Goal: Contribute content

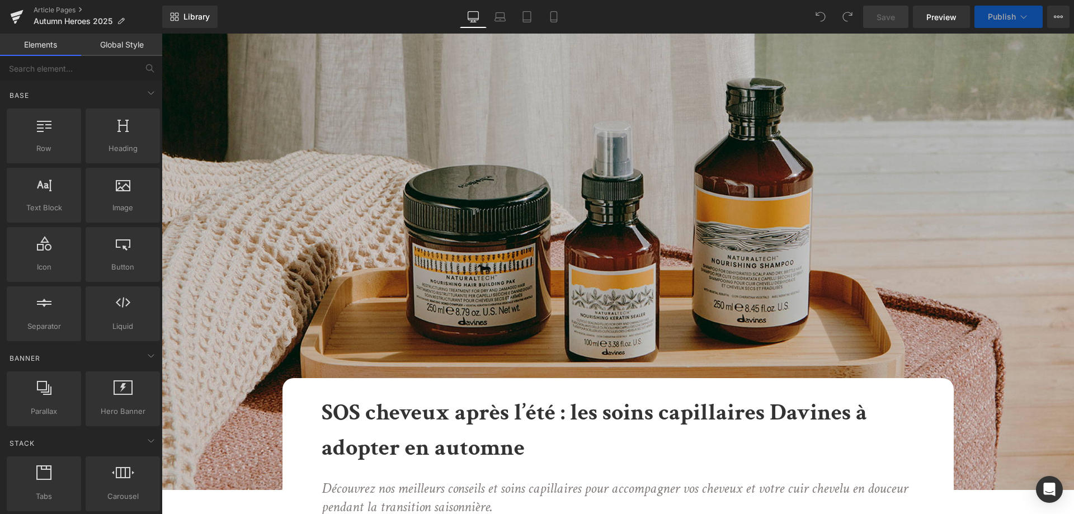
click at [1013, 20] on span "Publish" at bounding box center [1002, 16] width 28 height 9
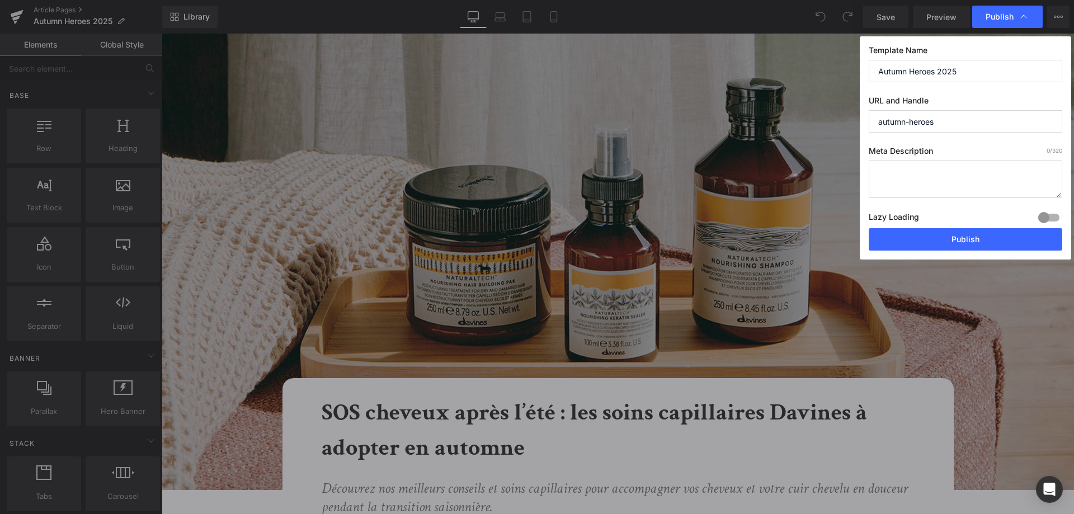
click at [950, 122] on input "autumn-heroes" at bounding box center [966, 121] width 194 height 22
drag, startPoint x: 971, startPoint y: 69, endPoint x: 600, endPoint y: 55, distance: 371.2
click at [869, 60] on input "Autumn Heroes 2025" at bounding box center [966, 71] width 194 height 22
click at [898, 75] on input "text" at bounding box center [966, 71] width 194 height 22
drag, startPoint x: 835, startPoint y: 439, endPoint x: 634, endPoint y: 408, distance: 203.8
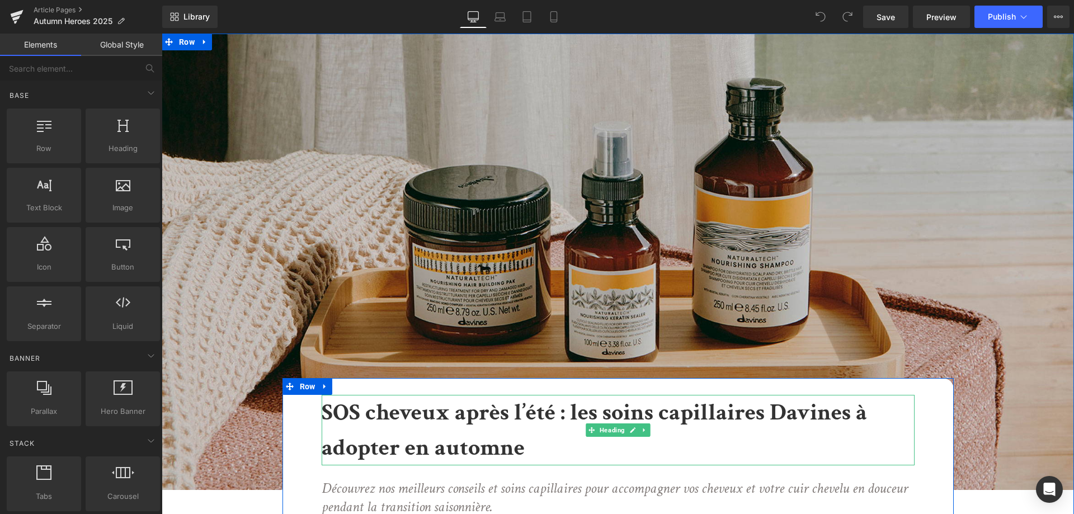
click at [561, 430] on h1 "SOS cheveux après l’été : les soins capillaires Davines à adopter en automne" at bounding box center [618, 430] width 593 height 71
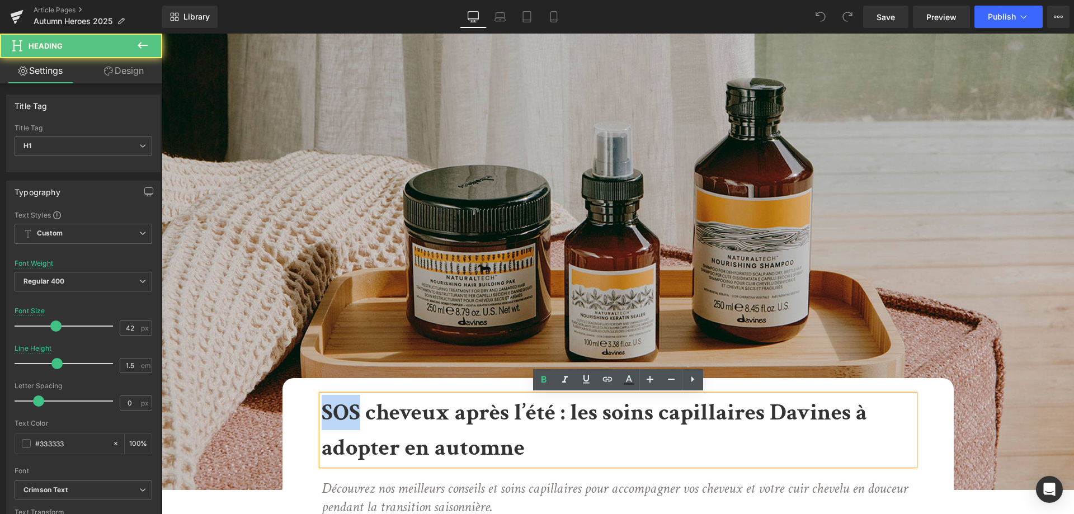
drag, startPoint x: 359, startPoint y: 413, endPoint x: 316, endPoint y: 409, distance: 43.3
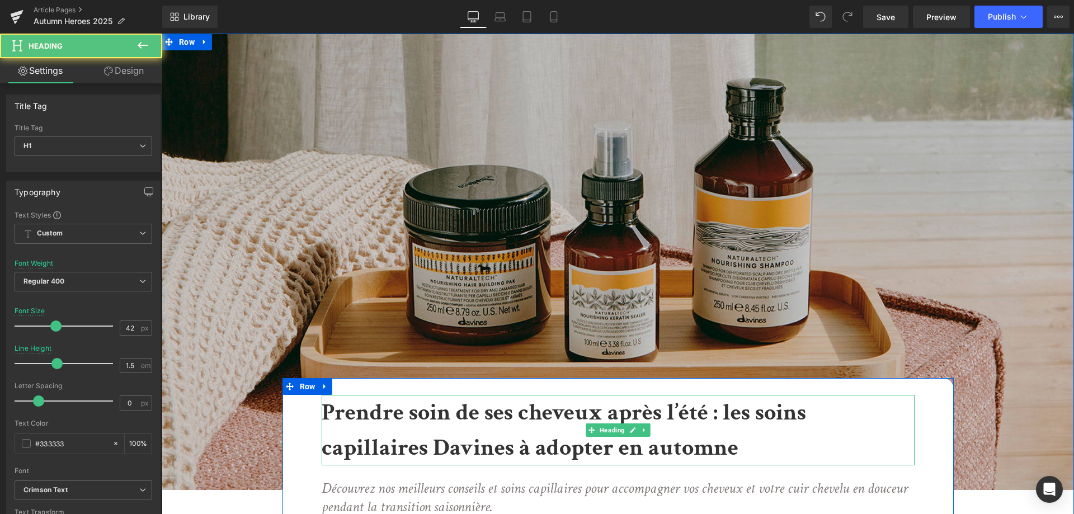
click at [495, 444] on b "Prendre soin de ses cheveux après l’été : les soins capillaires Davines à adopt…" at bounding box center [564, 430] width 485 height 66
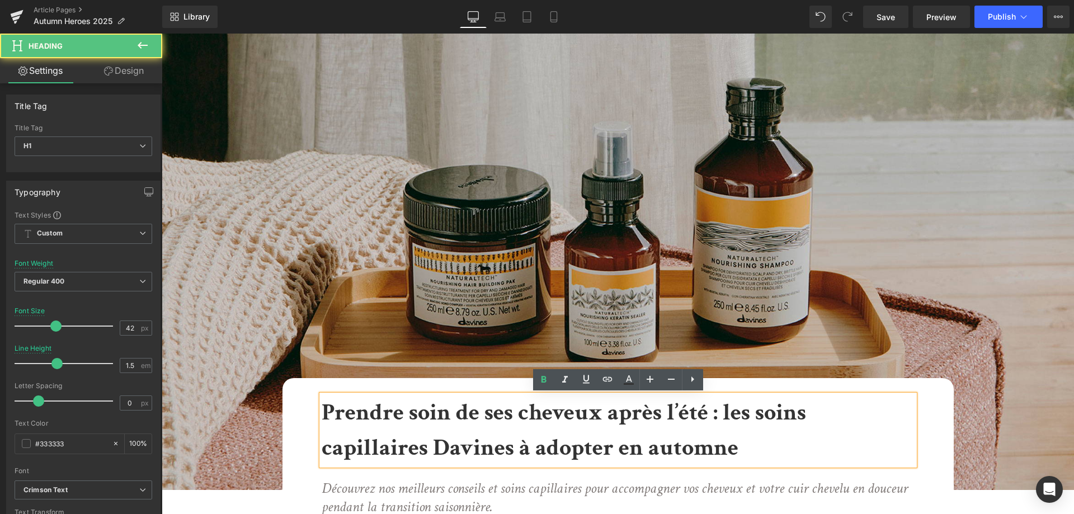
click at [783, 453] on h1 "Prendre soin de ses cheveux après l’été : les soins capillaires Davines à adopt…" at bounding box center [618, 430] width 593 height 71
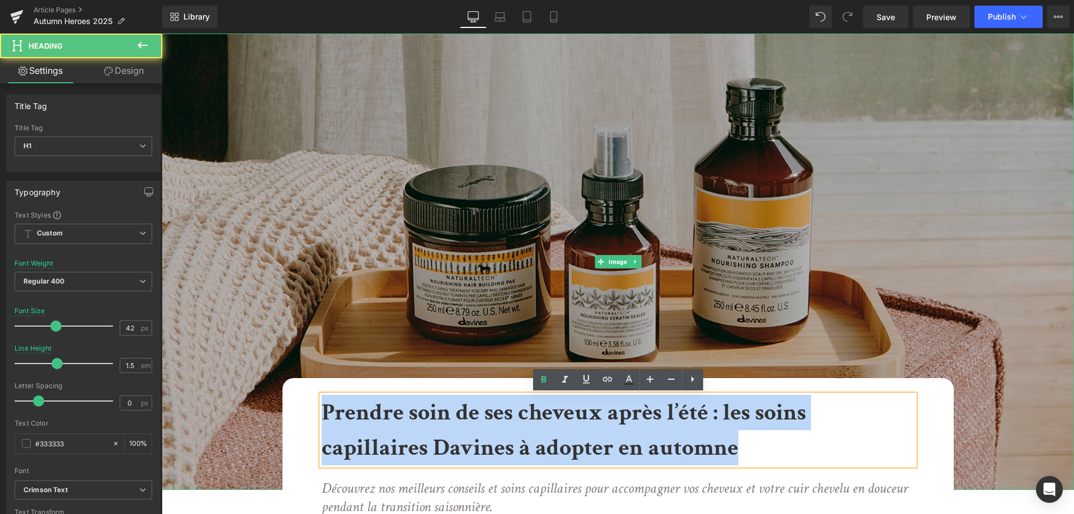
drag, startPoint x: 770, startPoint y: 450, endPoint x: 196, endPoint y: 354, distance: 582.1
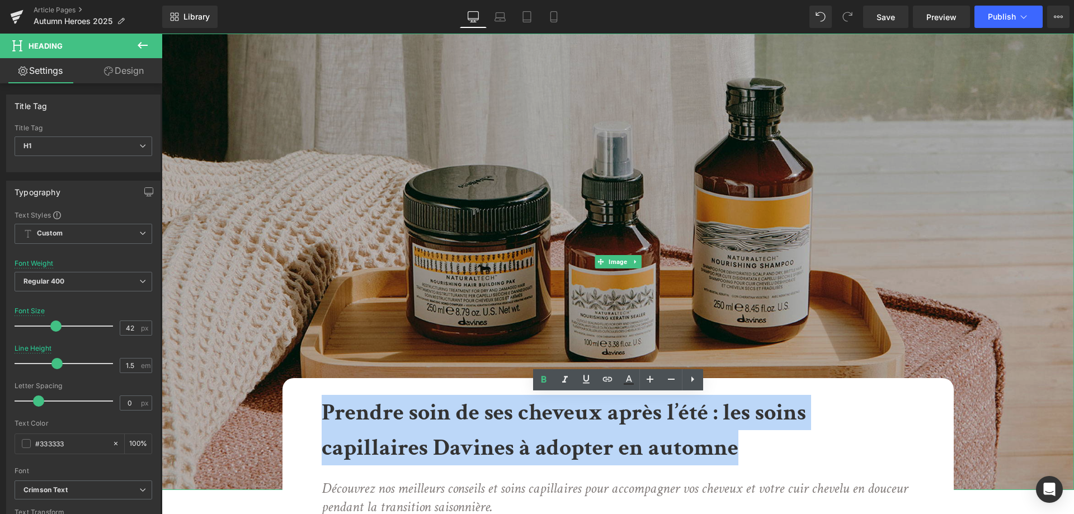
copy b "Prendre soin de ses cheveux après l’été : les soins capillaires Davines à adopt…"
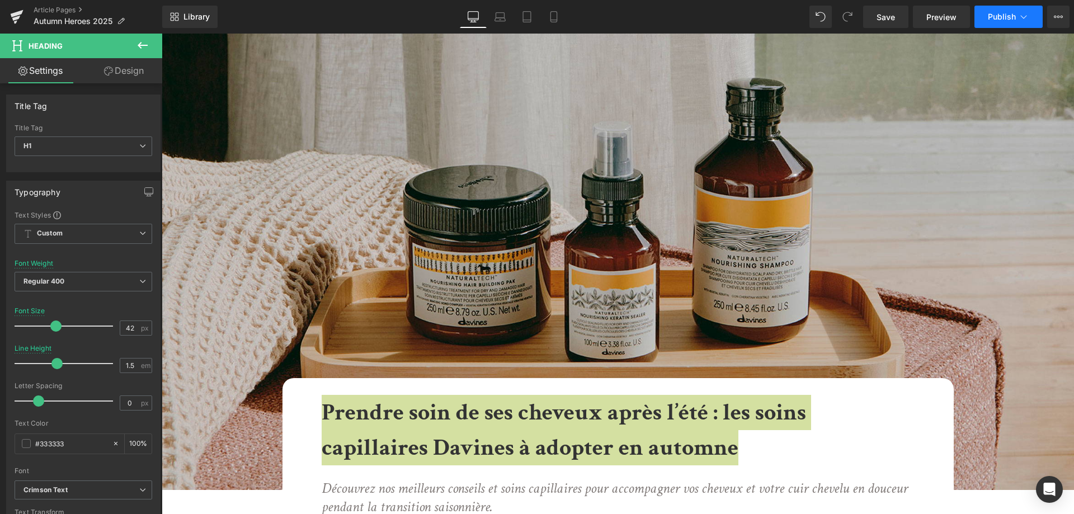
click at [1011, 19] on span "Publish" at bounding box center [1002, 16] width 28 height 9
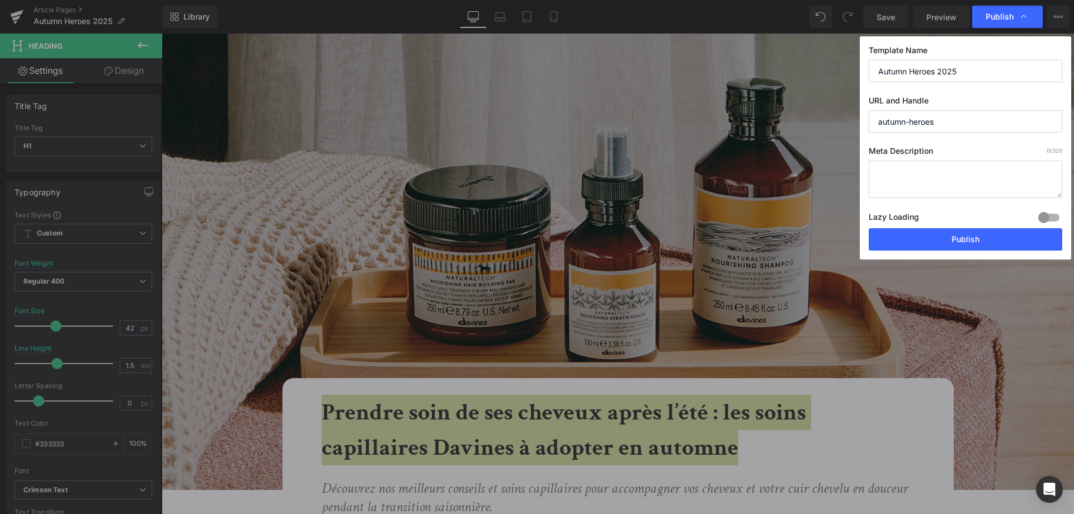
drag, startPoint x: 979, startPoint y: 65, endPoint x: 768, endPoint y: 47, distance: 211.7
click at [869, 60] on input "Autumn Heroes 2025" at bounding box center [966, 71] width 194 height 22
paste input "Prendre soin de ses cheveux après l’été : les soins capillaires Davines à adopt…"
type input "Prendre soin de ses cheveux après l’été : les soins capillaires Davines à adopt…"
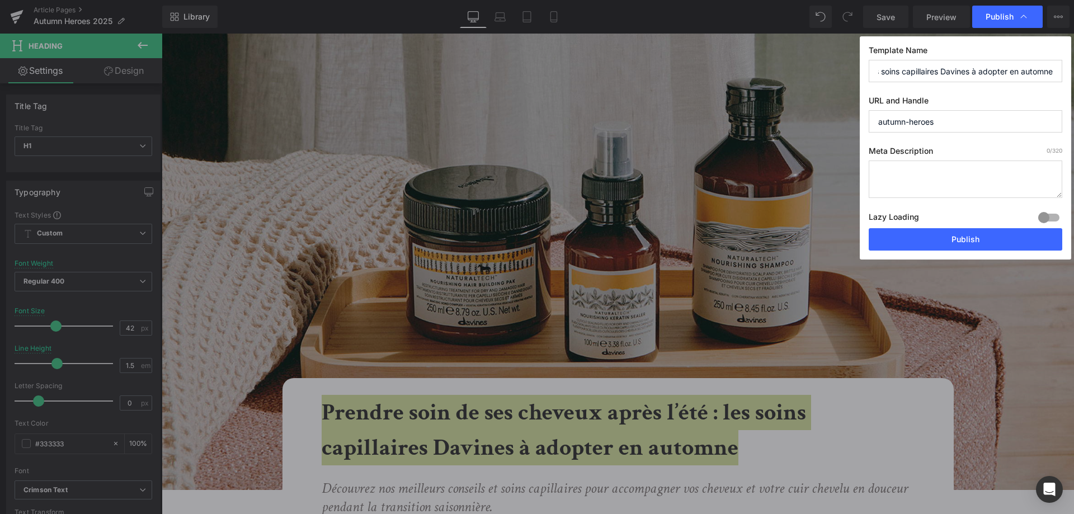
drag, startPoint x: 968, startPoint y: 120, endPoint x: 825, endPoint y: 111, distance: 143.0
click at [869, 111] on input "autumn-heroes" at bounding box center [966, 121] width 194 height 22
paste input "Prendre soin de ses cheveux après l’été : les soins capillaires Davines à adopt…"
drag, startPoint x: 917, startPoint y: 116, endPoint x: 1043, endPoint y: 108, distance: 126.7
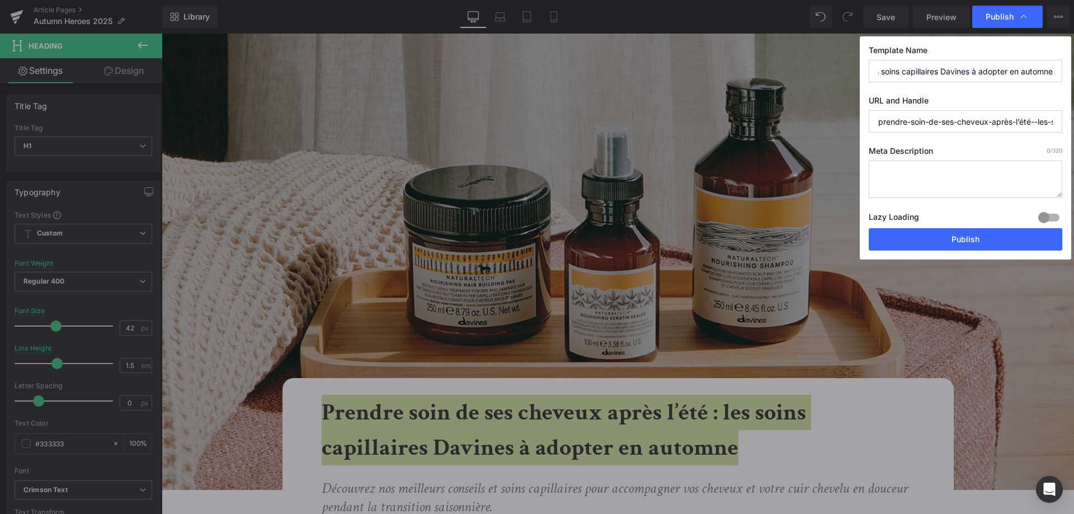
click at [1043, 110] on input "prendre-soin-de-ses-cheveux-après-l’été--les-soins-capillaires-davines-à-adopte…" at bounding box center [966, 121] width 194 height 22
click at [1039, 121] on input "prendre-soin-de-ses-cheveux-après-l’été--les-soins-capillaires-davines-à-adopte…" at bounding box center [966, 121] width 194 height 22
type input "prendre-soin-de-ses-cheveux-après-l’été-les-soins-capillaires-davines-à-adopter…"
click at [941, 171] on textarea at bounding box center [966, 179] width 194 height 37
click at [938, 167] on textarea at bounding box center [966, 179] width 194 height 37
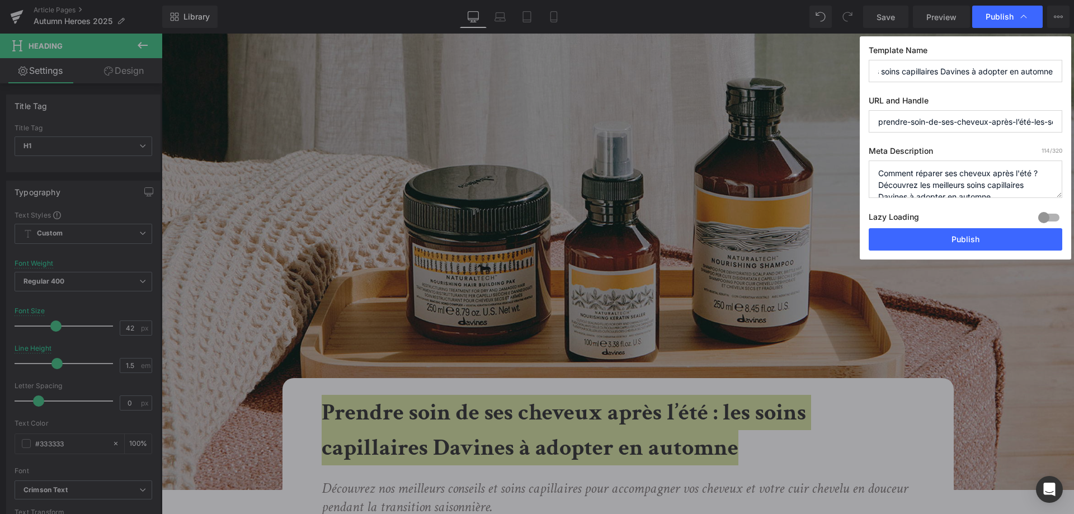
scroll to position [12, 0]
click at [1008, 183] on textarea "Comment réparer ses cheveux après l'été ? Découvrez les meilleurs soins capilla…" at bounding box center [966, 179] width 194 height 37
click at [923, 172] on textarea "Comment réparer ses cheveux après l'été ? Découvrez les meilleurs soins capilla…" at bounding box center [966, 179] width 194 height 37
click at [1041, 184] on textarea "Comment réparer ses cheveux après l'été ? Découvrez notre sélection des meilleu…" at bounding box center [966, 179] width 194 height 37
click at [1032, 186] on textarea "Comment réparer ses cheveux après l'été ? Découvrez notre sélection des meilleu…" at bounding box center [966, 179] width 194 height 37
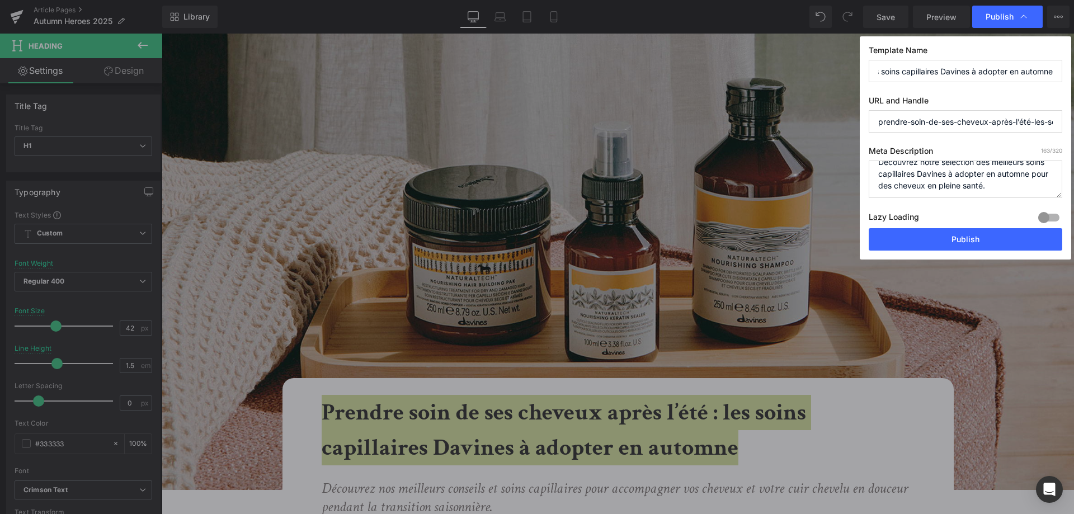
scroll to position [24, 0]
click at [1001, 180] on textarea "Comment réparer ses cheveux après l'été ? Découvrez notre sélection des meilleu…" at bounding box center [966, 179] width 194 height 37
copy b "Prendre soin de ses cheveux après l’été : les soins capillaires Davines à adopt…"
type textarea "Comment réparer ses cheveux après l'été ? Découvrez notre sélection des meilleu…"
click at [969, 236] on button "Publish" at bounding box center [966, 239] width 194 height 22
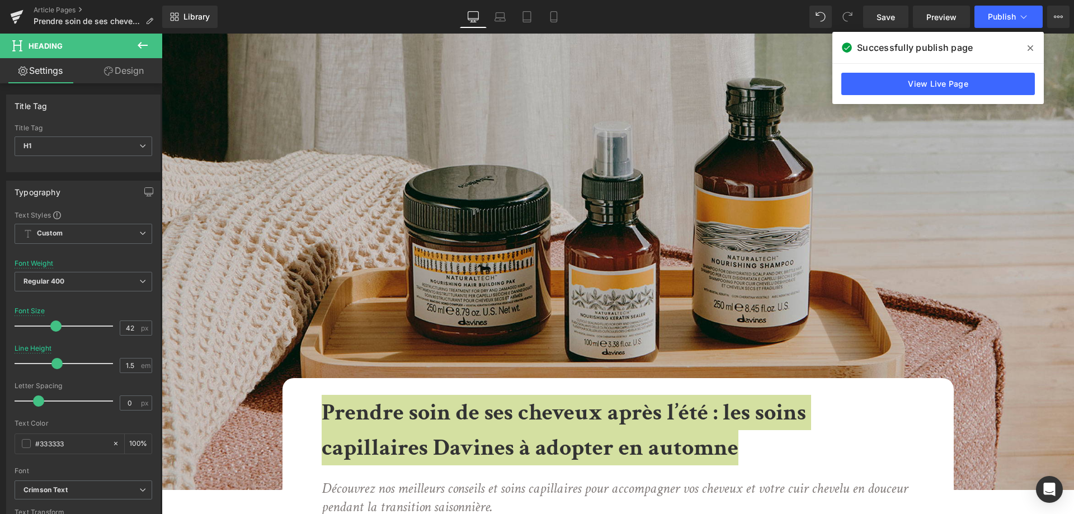
click at [1031, 43] on span at bounding box center [1031, 48] width 18 height 18
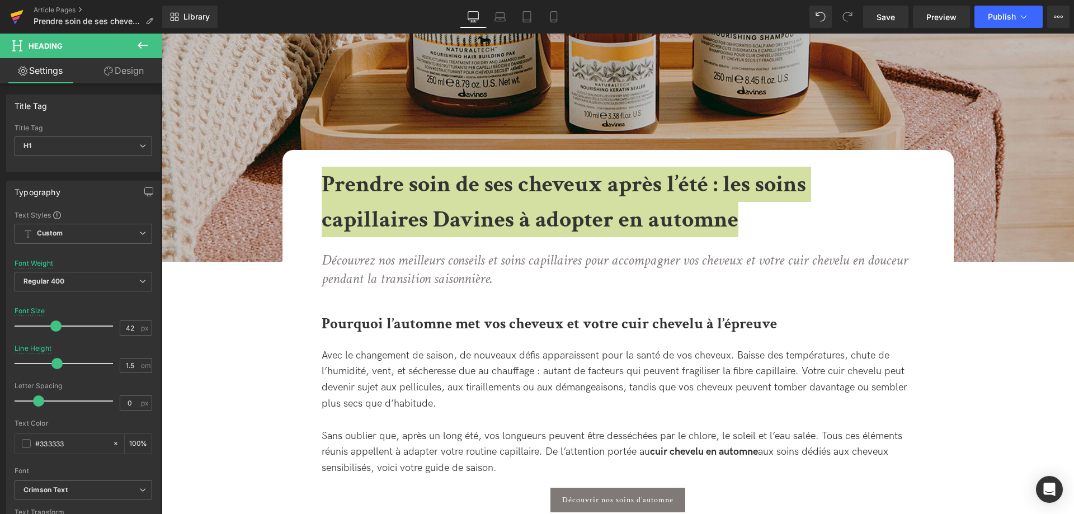
click at [16, 11] on icon at bounding box center [16, 17] width 13 height 28
